Goal: Task Accomplishment & Management: Use online tool/utility

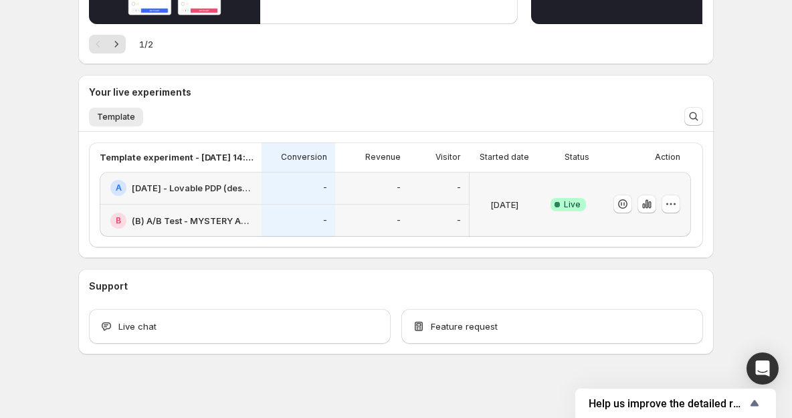
scroll to position [239, 0]
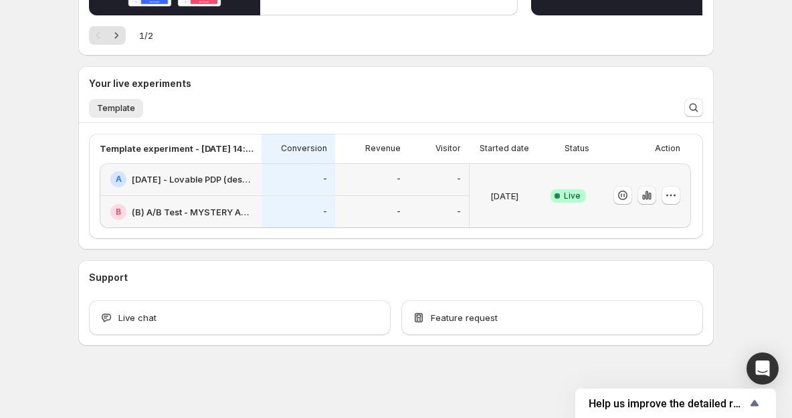
click at [642, 194] on icon "button" at bounding box center [646, 195] width 13 height 13
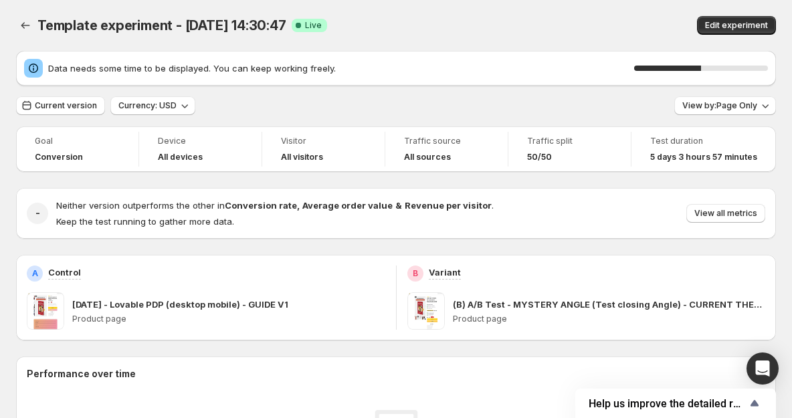
click at [231, 68] on span "Data needs some time to be displayed. You can keep working freely." at bounding box center [341, 68] width 586 height 13
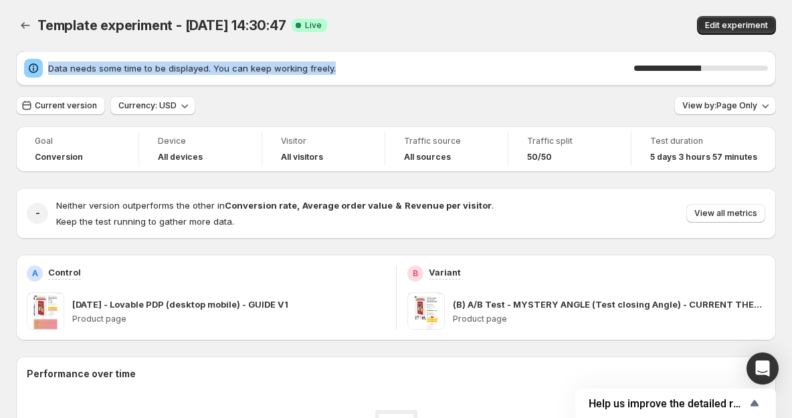
click at [231, 68] on span "Data needs some time to be displayed. You can keep working freely." at bounding box center [341, 68] width 586 height 13
click at [232, 68] on span "Data needs some time to be displayed. You can keep working freely." at bounding box center [341, 68] width 586 height 13
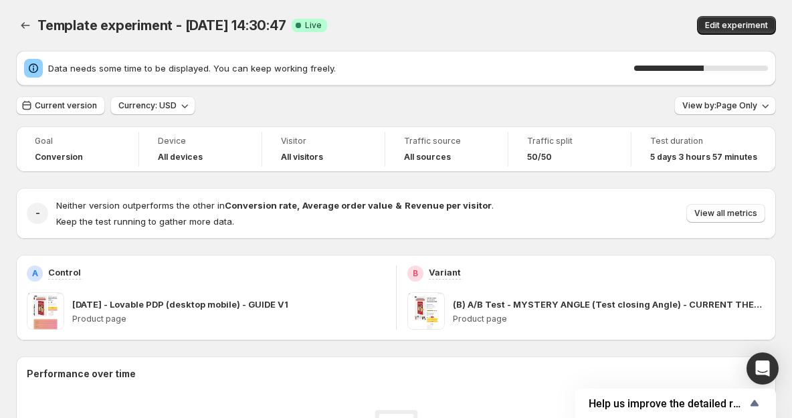
click at [185, 72] on span "Data needs some time to be displayed. You can keep working freely." at bounding box center [341, 68] width 586 height 13
click at [60, 69] on span "Data needs some time to be displayed. You can keep working freely." at bounding box center [341, 68] width 586 height 13
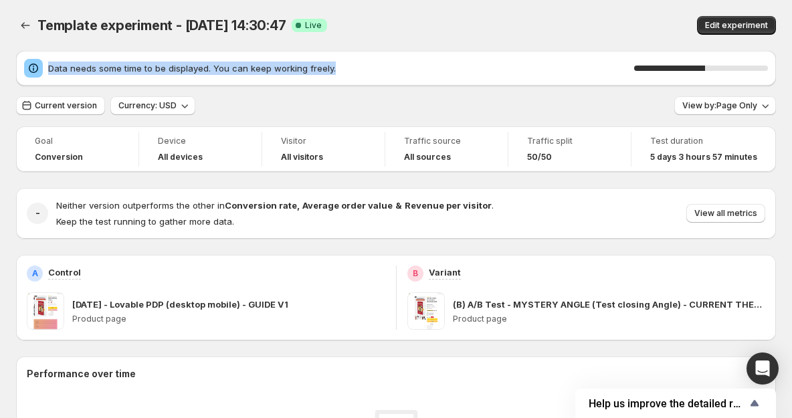
click at [60, 69] on span "Data needs some time to be displayed. You can keep working freely." at bounding box center [341, 68] width 586 height 13
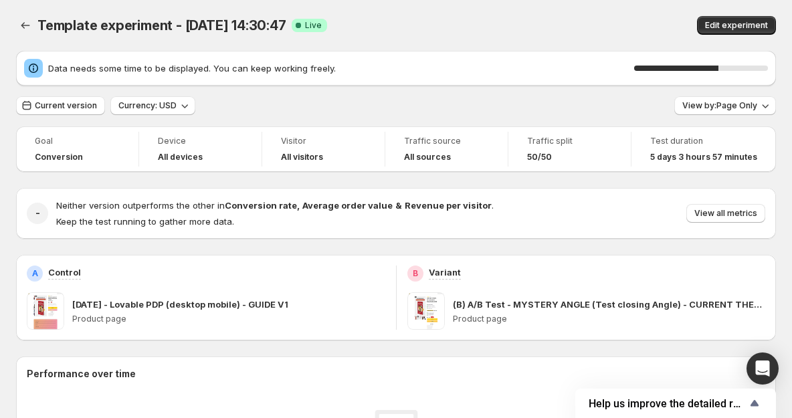
click at [446, 23] on div "Template experiment - [DATE] 14:30:47 Success Complete Live" at bounding box center [270, 25] width 466 height 19
click at [762, 110] on icon "button" at bounding box center [765, 105] width 13 height 13
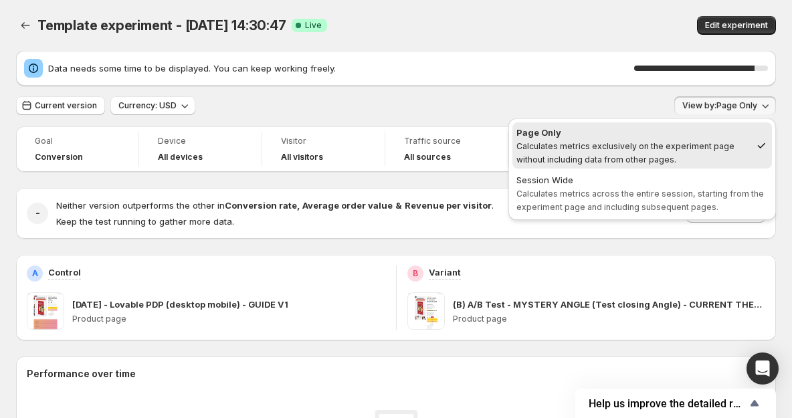
click at [757, 103] on span "View by: Page Only" at bounding box center [719, 105] width 75 height 11
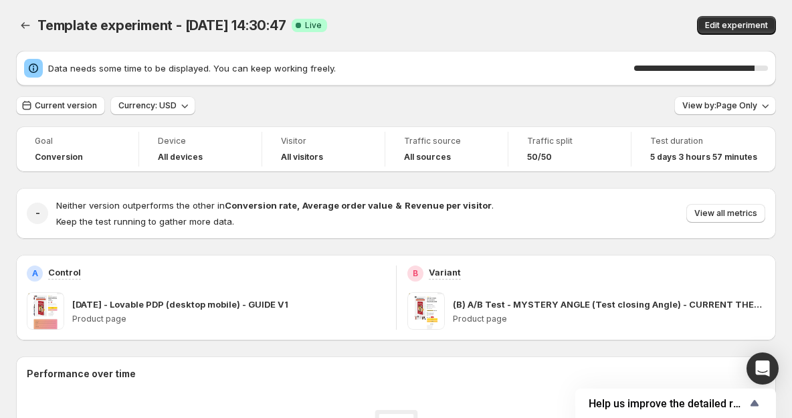
click at [182, 68] on span "Data needs some time to be displayed. You can keep working freely." at bounding box center [341, 68] width 586 height 13
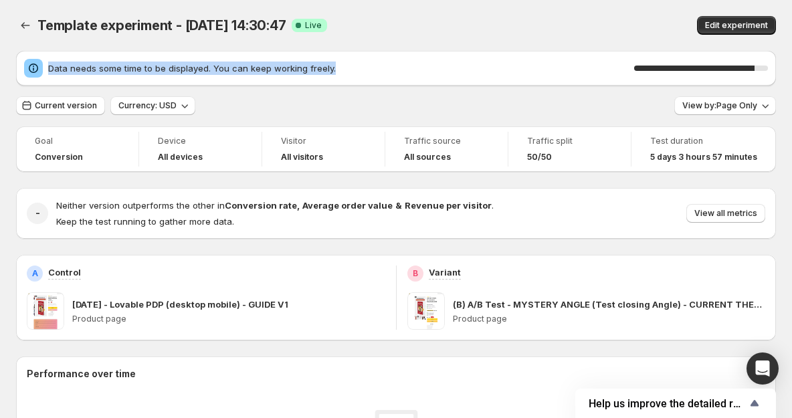
click at [182, 68] on span "Data needs some time to be displayed. You can keep working freely." at bounding box center [341, 68] width 586 height 13
click at [242, 70] on span "Data needs some time to be displayed. You can keep working freely." at bounding box center [341, 68] width 586 height 13
